Goal: Find specific page/section: Find specific page/section

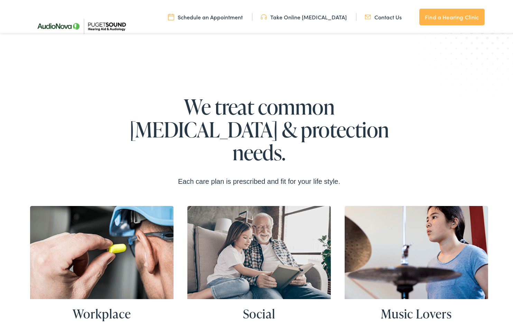
scroll to position [1141, 0]
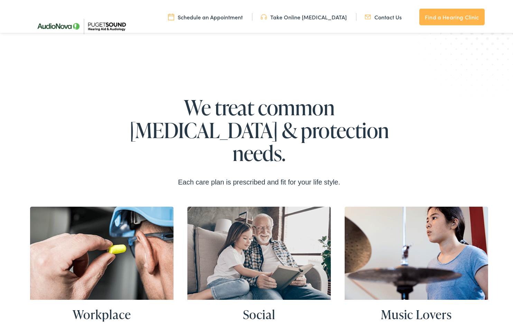
click at [437, 18] on link "Find a Hearing Clinic" at bounding box center [451, 15] width 65 height 17
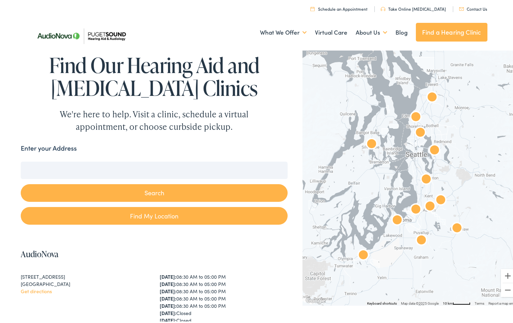
click at [412, 209] on img "AudioNova" at bounding box center [416, 208] width 17 height 17
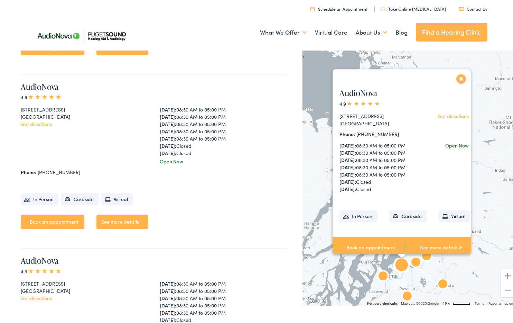
scroll to position [1047, 0]
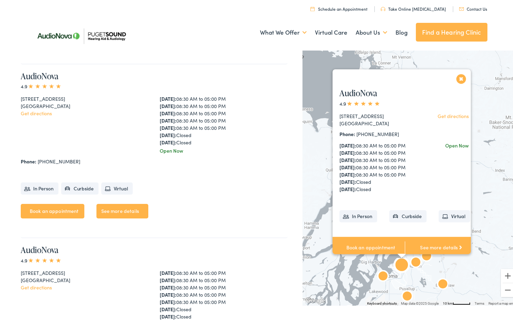
click at [430, 248] on link "See more details" at bounding box center [441, 245] width 72 height 21
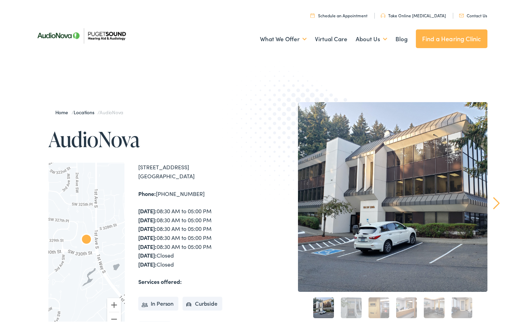
click at [473, 14] on link "Contact Us" at bounding box center [473, 14] width 28 height 6
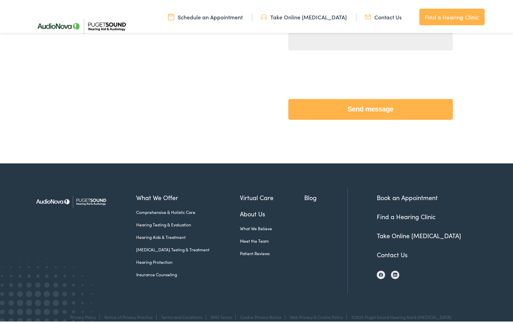
scroll to position [300, 0]
